Goal: Information Seeking & Learning: Check status

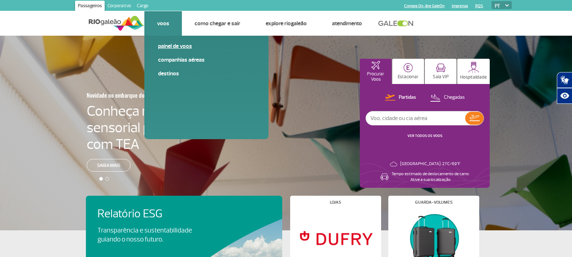
click at [163, 45] on link "Painel de voos" at bounding box center [206, 46] width 97 height 8
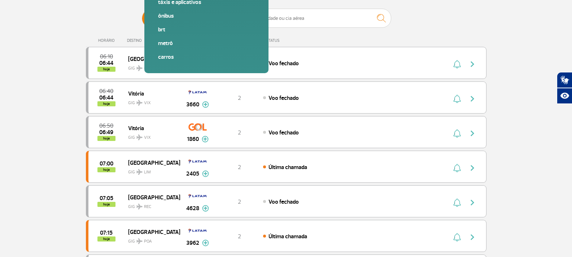
scroll to position [72, 0]
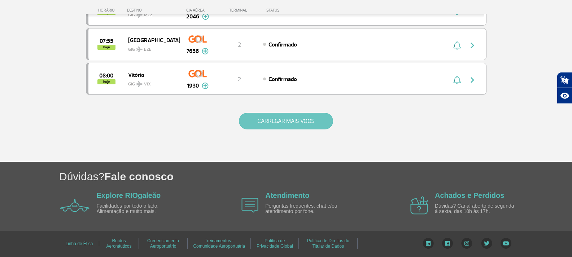
click at [251, 119] on button "CARREGAR MAIS VOOS" at bounding box center [286, 121] width 94 height 17
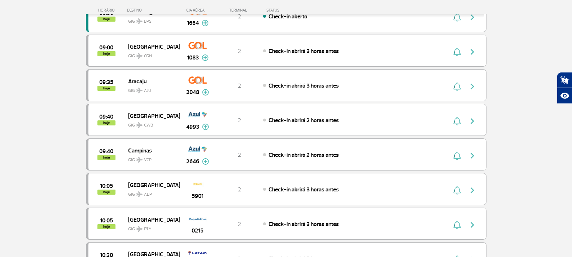
scroll to position [1008, 0]
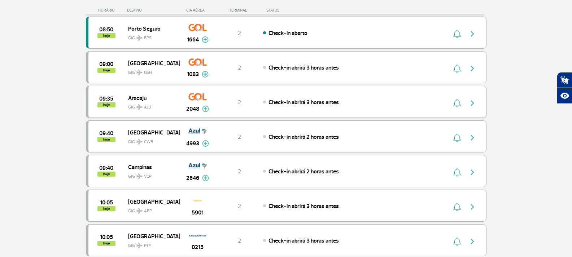
click at [477, 104] on button "button" at bounding box center [474, 102] width 17 height 12
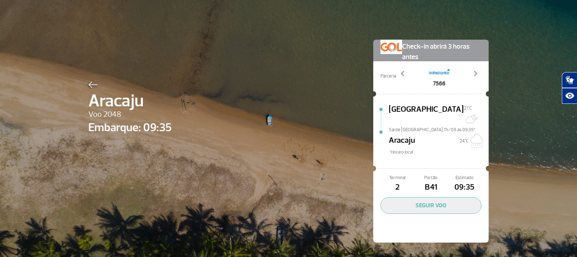
click at [90, 83] on img at bounding box center [92, 85] width 9 height 6
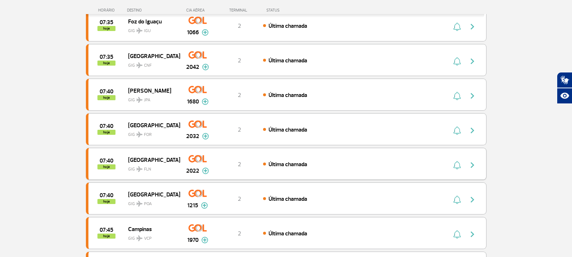
scroll to position [325, 0]
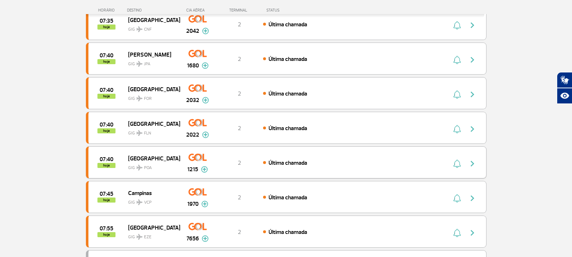
click at [470, 165] on img "button" at bounding box center [472, 163] width 9 height 9
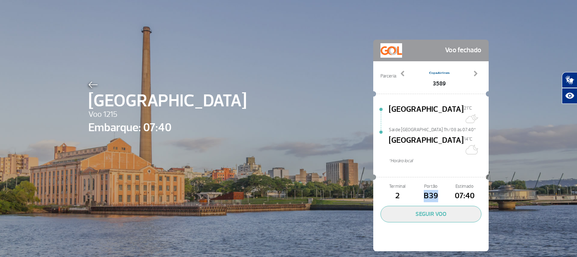
drag, startPoint x: 439, startPoint y: 180, endPoint x: 422, endPoint y: 180, distance: 17.7
click at [422, 190] on span "B39" at bounding box center [431, 196] width 34 height 12
